Goal: Find specific page/section: Find specific page/section

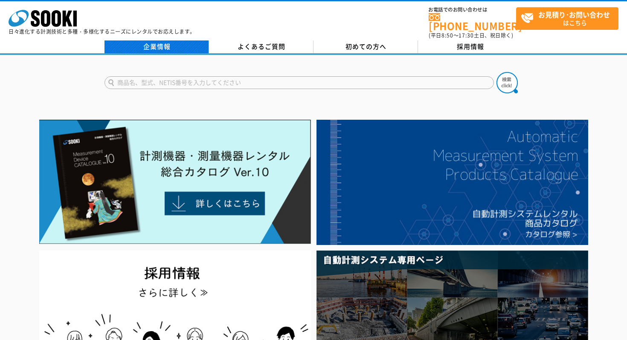
click at [156, 45] on link "企業情報" at bounding box center [156, 46] width 104 height 13
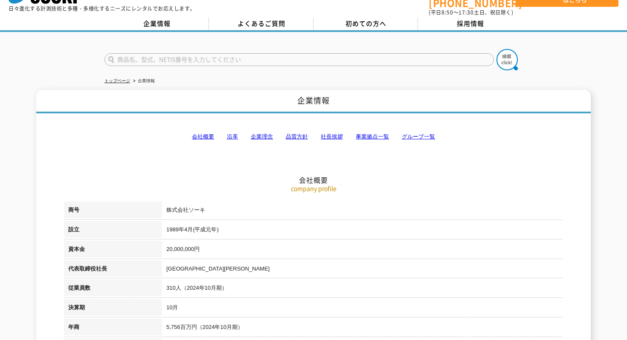
click at [199, 133] on link "会社概要" at bounding box center [203, 136] width 22 height 6
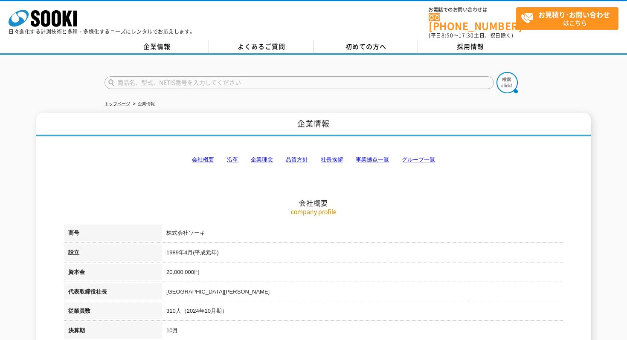
click at [371, 156] on link "事業拠点一覧" at bounding box center [372, 159] width 33 height 6
click at [361, 156] on link "事業拠点一覧" at bounding box center [372, 159] width 33 height 6
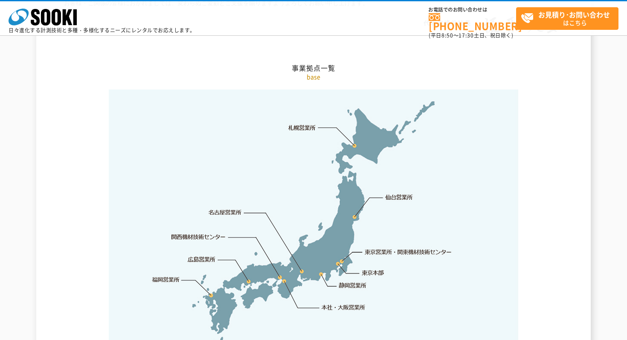
scroll to position [1773, 0]
